Goal: Understand process/instructions: Learn how to perform a task or action

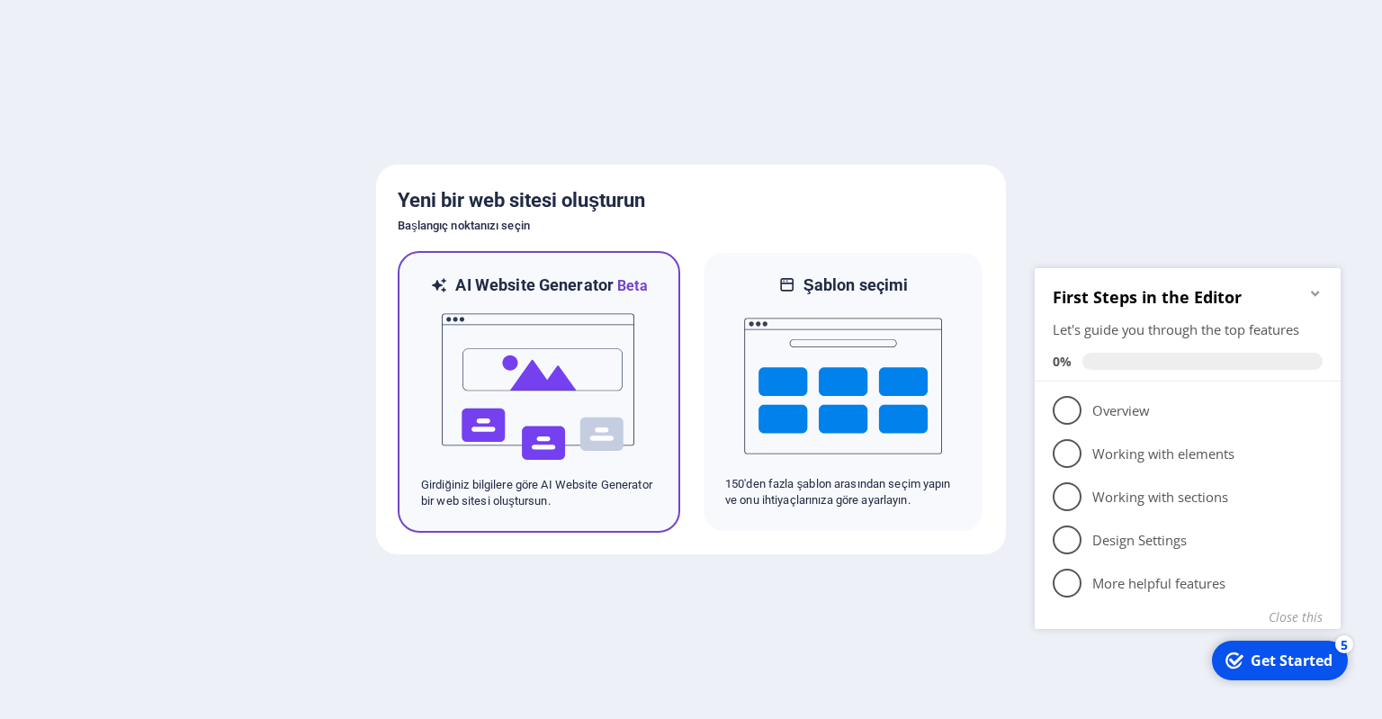
click at [536, 362] on img at bounding box center [539, 387] width 198 height 180
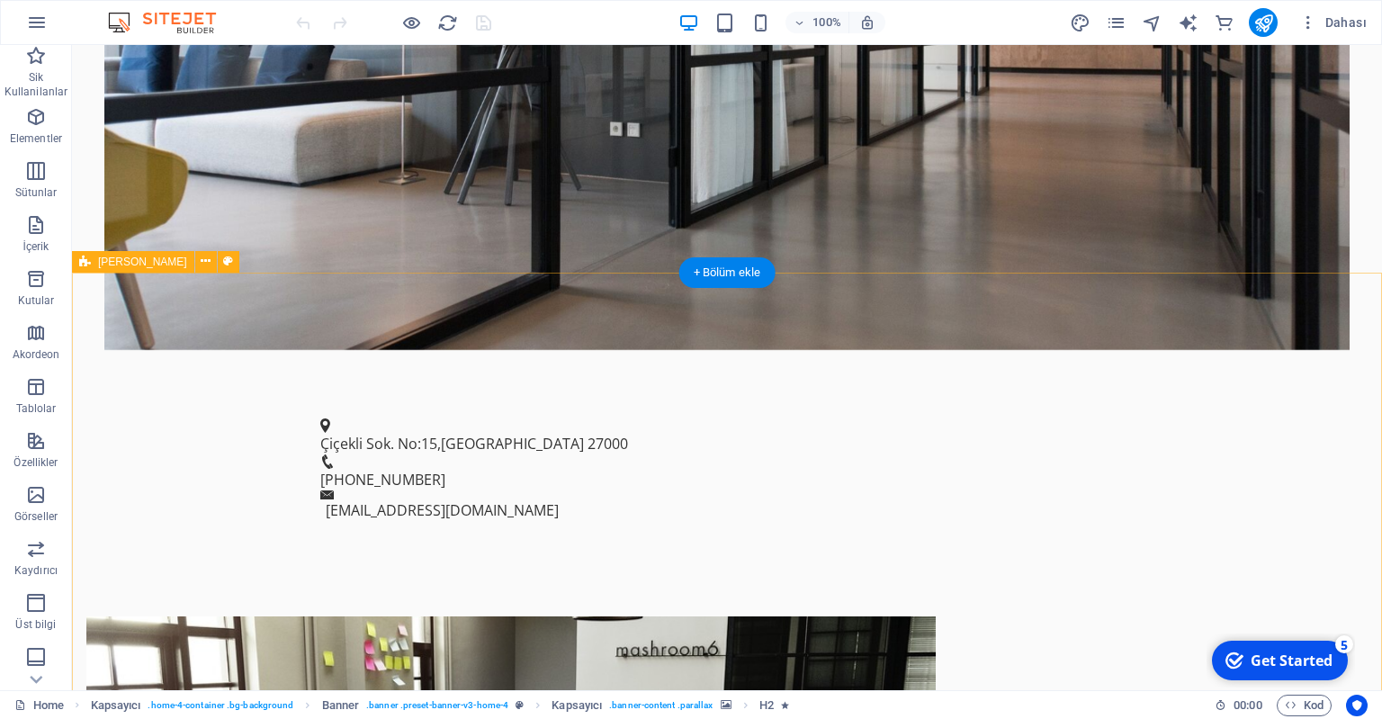
scroll to position [633, 0]
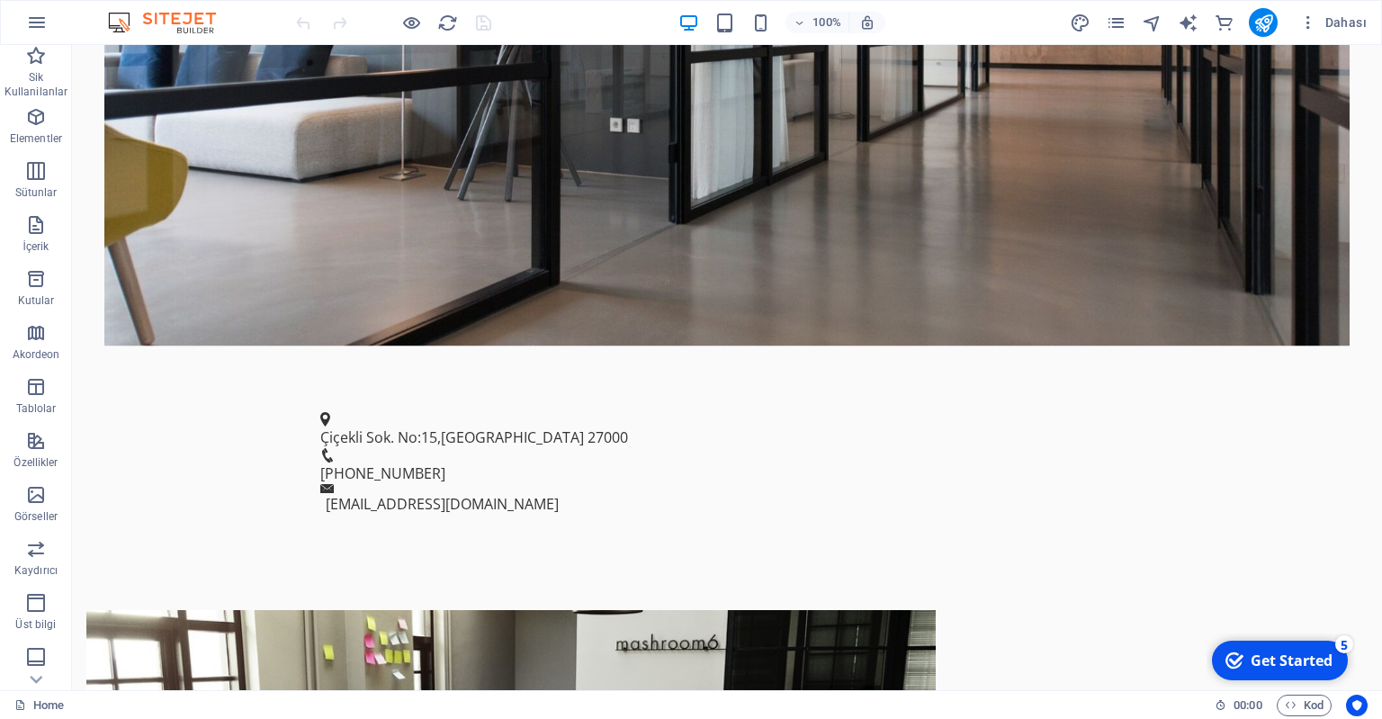
click at [1262, 665] on div "Get Started" at bounding box center [1292, 661] width 82 height 20
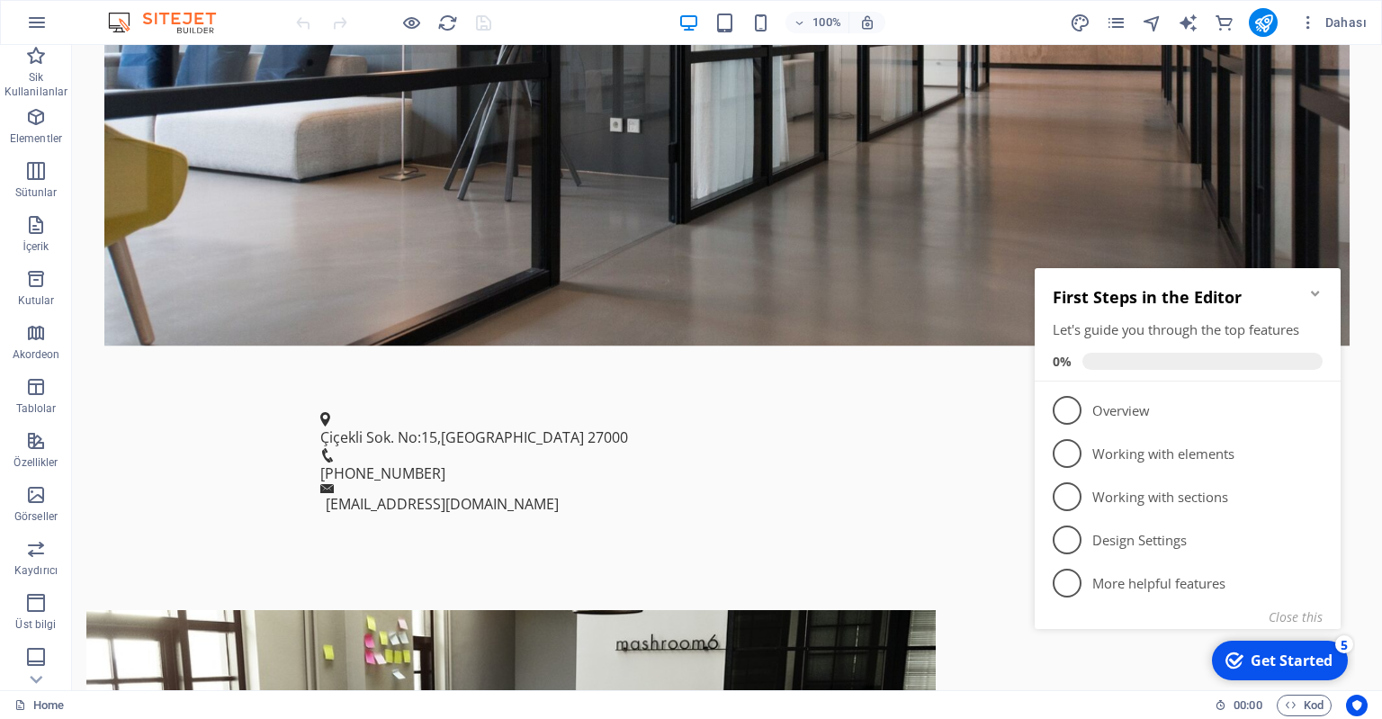
click at [1262, 665] on div "Get Started" at bounding box center [1292, 661] width 82 height 20
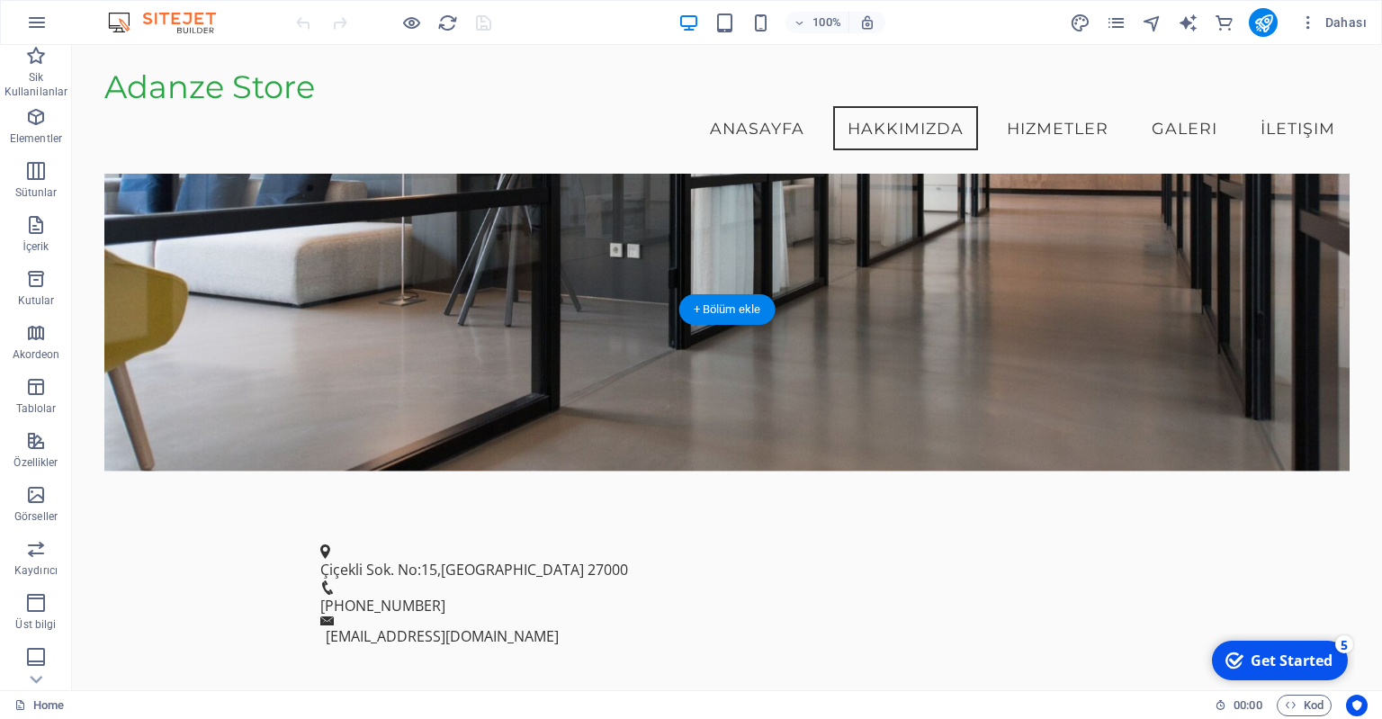
scroll to position [317, 0]
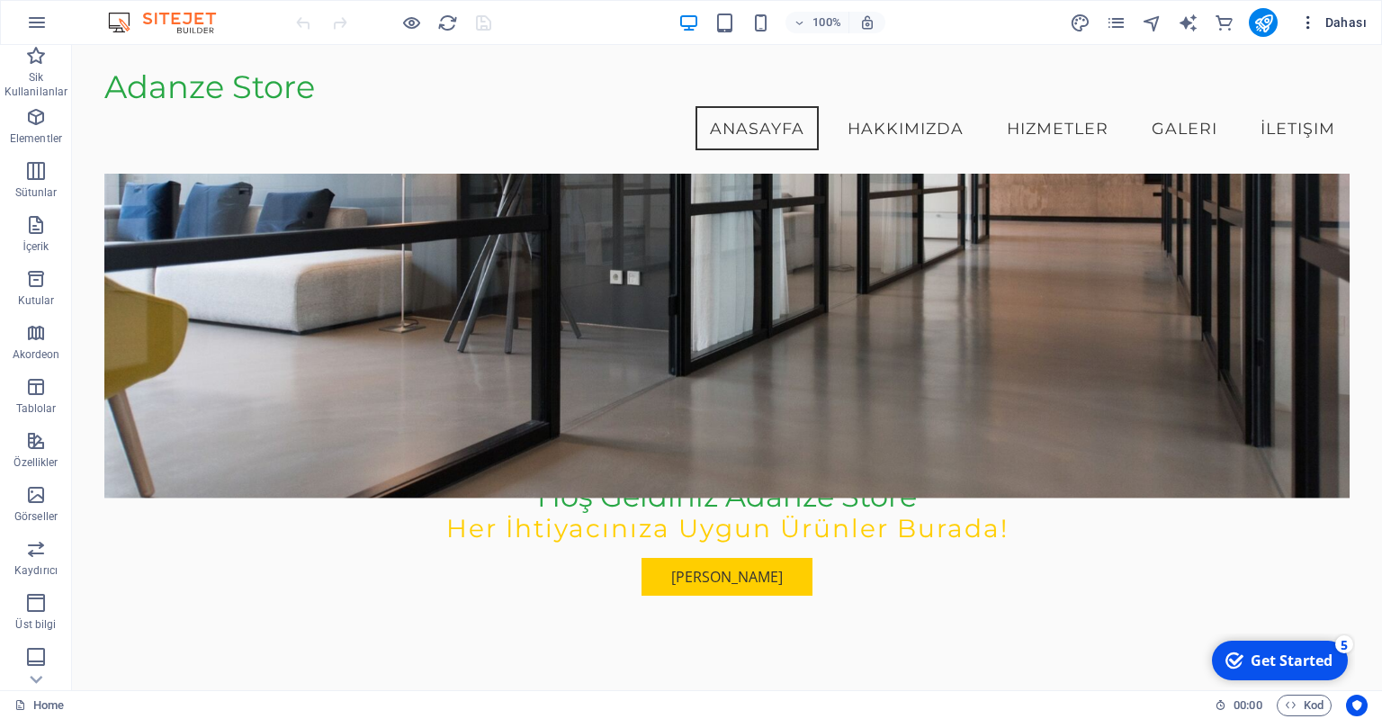
click at [1345, 21] on span "Dahası" at bounding box center [1332, 22] width 67 height 18
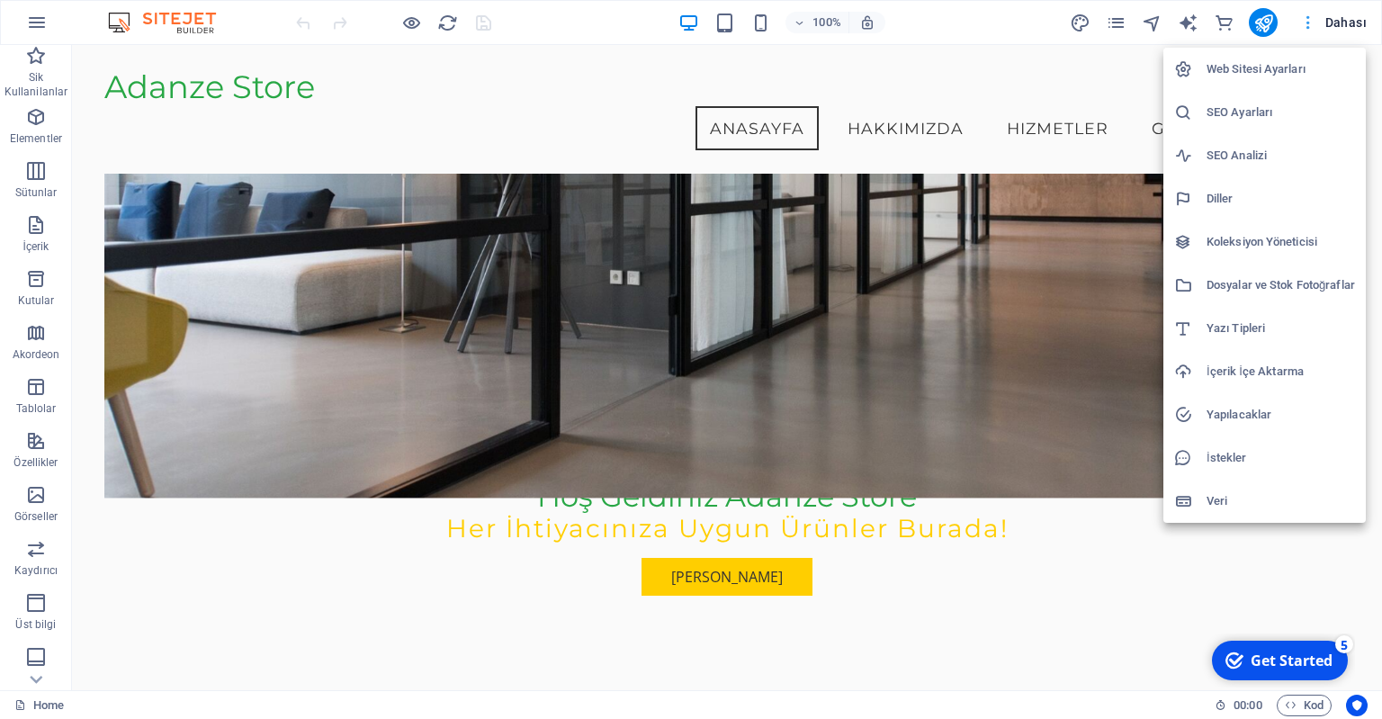
click at [1345, 21] on div at bounding box center [691, 359] width 1382 height 719
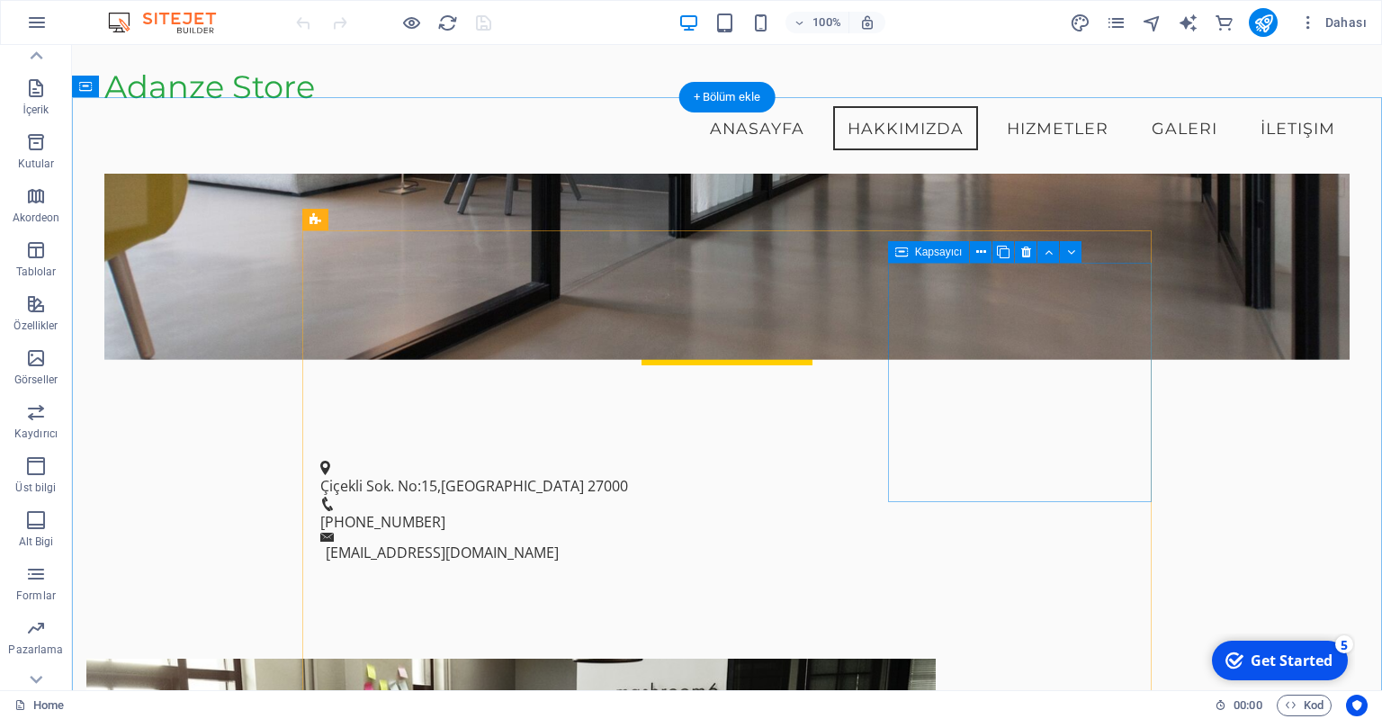
scroll to position [475, 0]
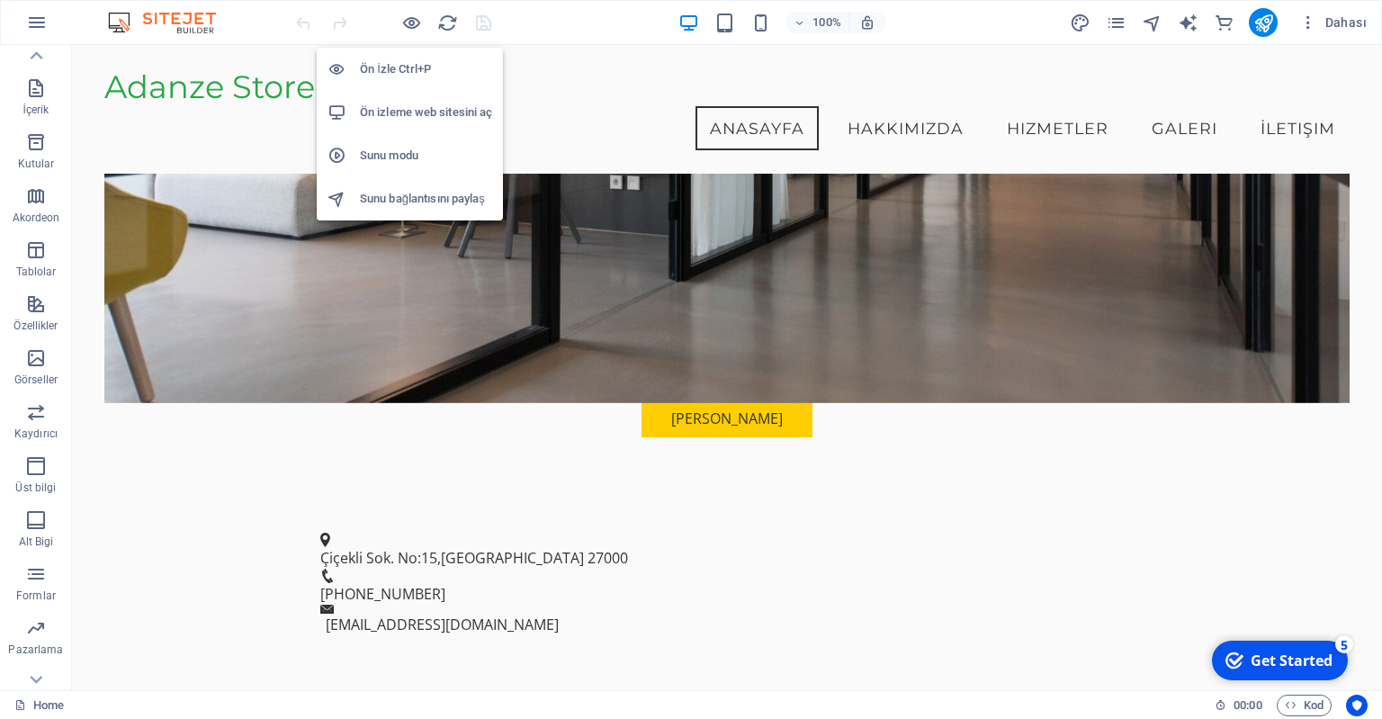
click at [428, 110] on h6 "Ön izleme web sitesini aç" at bounding box center [426, 113] width 132 height 22
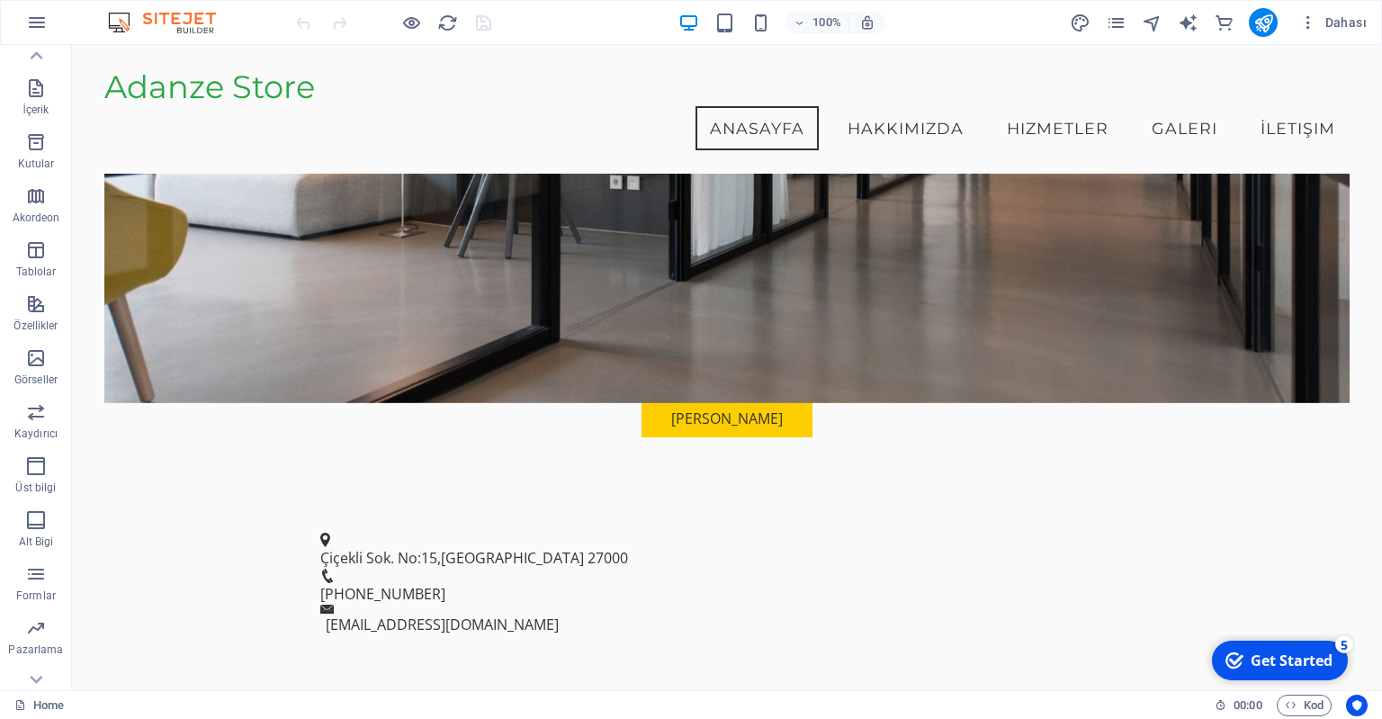
click at [480, 25] on div at bounding box center [393, 22] width 202 height 29
click at [1314, 27] on icon "button" at bounding box center [1308, 22] width 18 height 18
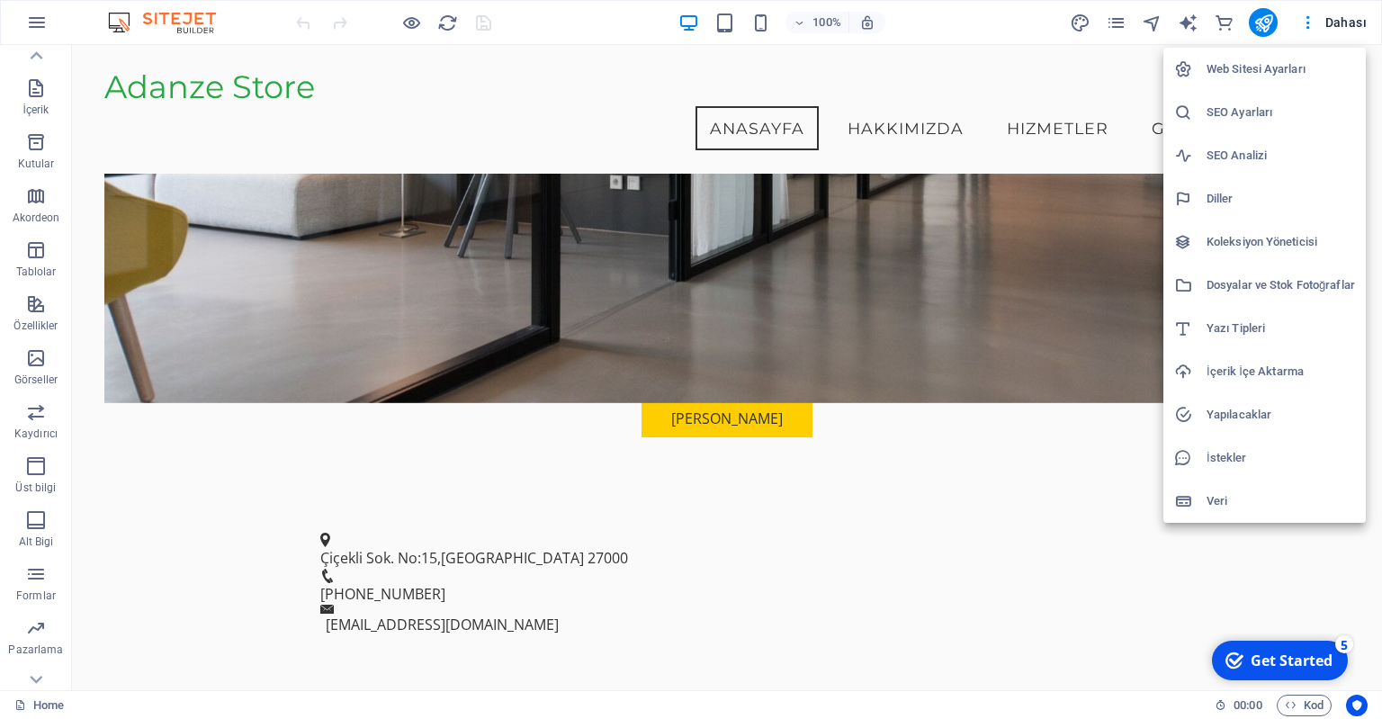
click at [147, 307] on div at bounding box center [691, 359] width 1382 height 719
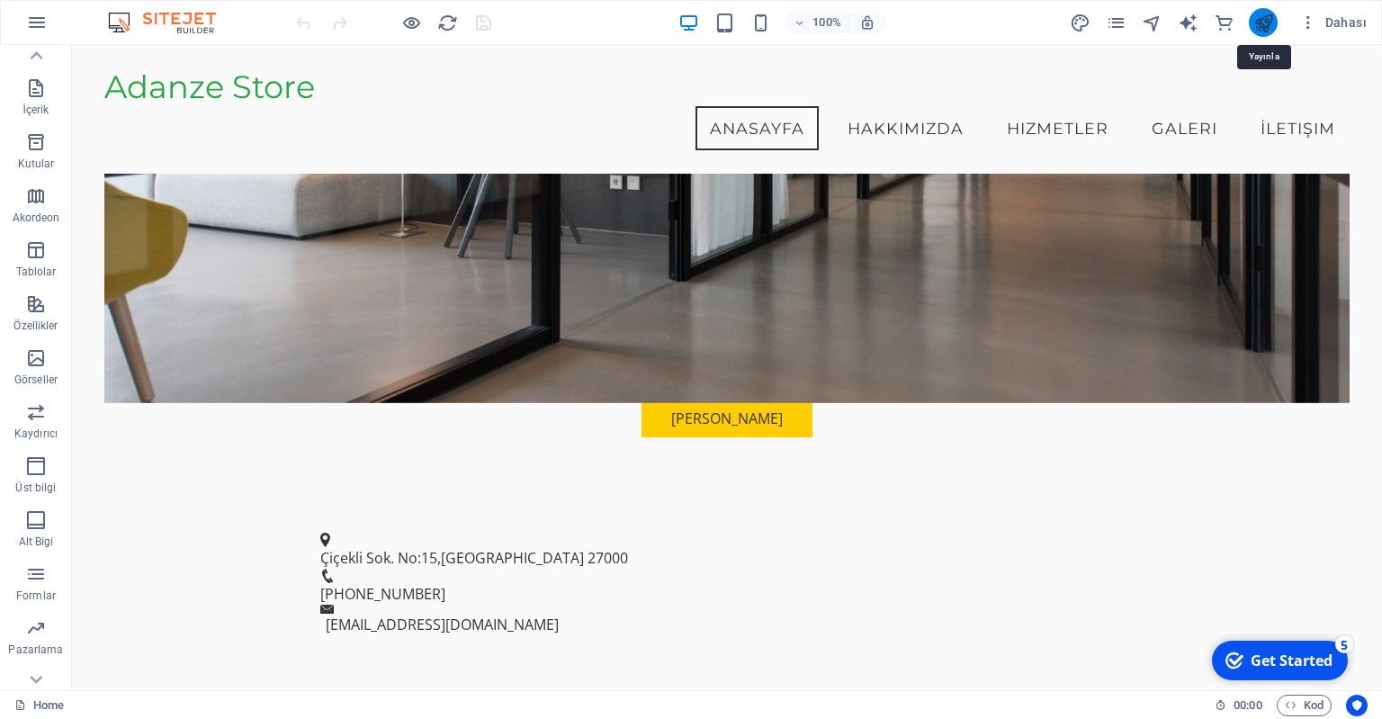
click at [1259, 21] on icon "publish" at bounding box center [1263, 23] width 21 height 21
